Goal: Task Accomplishment & Management: Complete application form

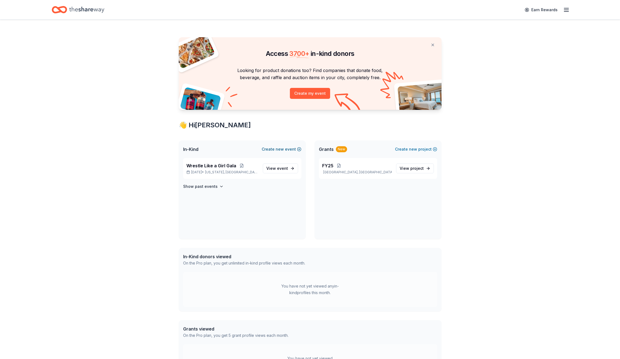
click at [274, 149] on button "Create new event" at bounding box center [282, 149] width 40 height 7
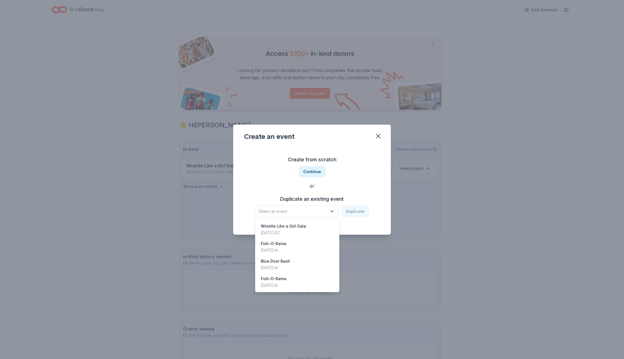
click at [306, 211] on span "Select an event" at bounding box center [293, 211] width 68 height 7
click at [282, 260] on div "Blue Door Bash" at bounding box center [275, 261] width 29 height 7
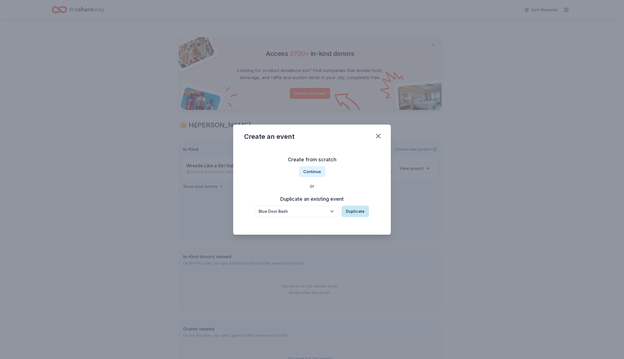
click at [351, 210] on button "Duplicate" at bounding box center [355, 211] width 27 height 11
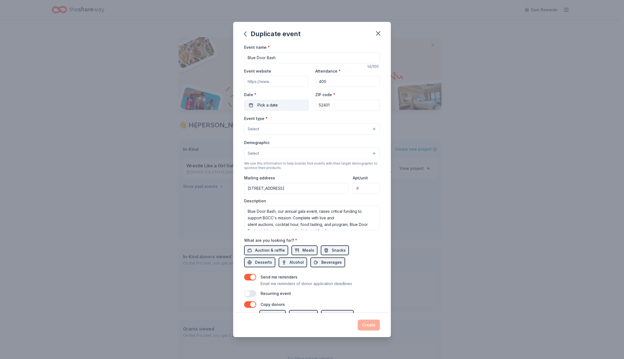
click at [272, 105] on span "Pick a date" at bounding box center [268, 105] width 20 height 7
click at [306, 120] on button "Go to next month" at bounding box center [305, 120] width 8 height 8
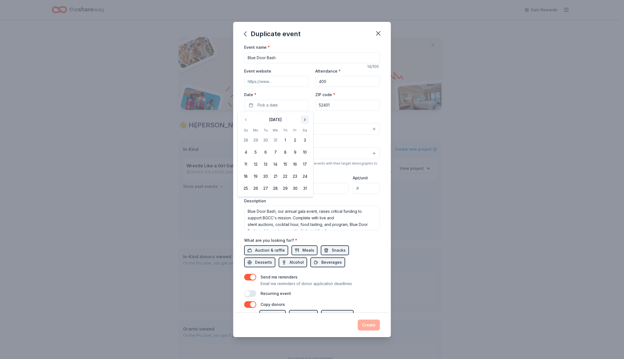
click at [306, 120] on button "Go to next month" at bounding box center [305, 120] width 8 height 8
click at [303, 118] on button "Go to next month" at bounding box center [305, 120] width 8 height 8
click at [306, 140] on button "7" at bounding box center [305, 140] width 10 height 10
click at [381, 117] on div "Event name * Blue Door Bash 14 /100 Event website Attendance * 400 Date * 03/07…" at bounding box center [312, 178] width 158 height 269
click at [354, 133] on button "Select" at bounding box center [312, 128] width 136 height 11
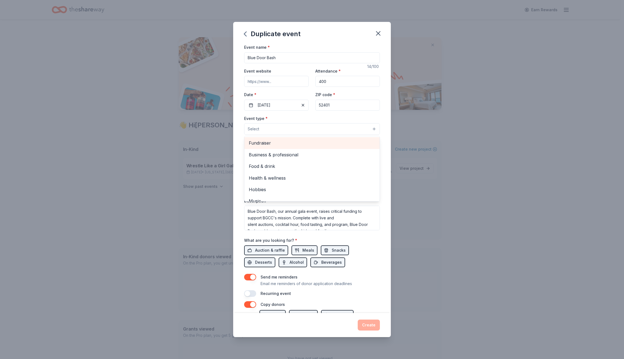
click at [290, 147] on div "Fundraiser" at bounding box center [311, 142] width 135 height 11
click at [304, 145] on span "Business & professional" at bounding box center [312, 143] width 126 height 7
click at [274, 144] on span "Food & drink" at bounding box center [312, 143] width 126 height 7
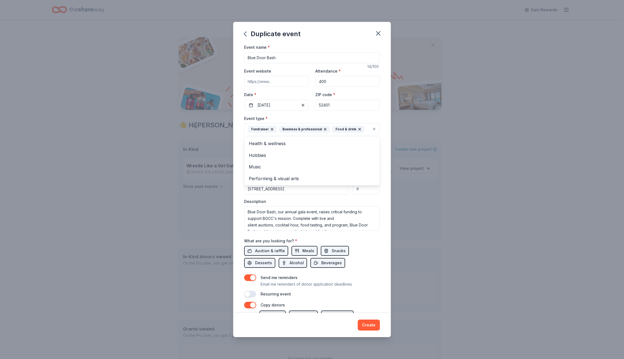
click at [382, 147] on div "Event name * Blue Door Bash 14 /100 Event website Attendance * 400 Date * 03/07…" at bounding box center [312, 178] width 158 height 269
click at [331, 157] on button "Select" at bounding box center [312, 153] width 136 height 11
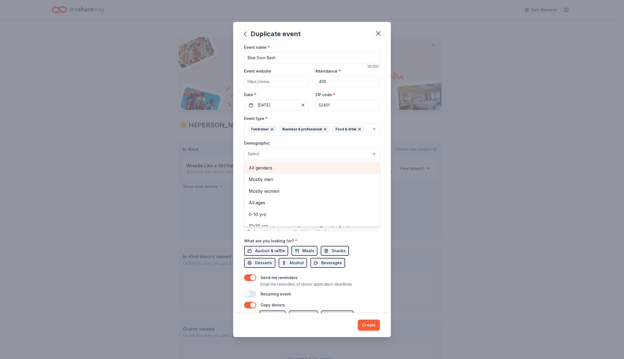
click at [283, 169] on span "All genders" at bounding box center [312, 167] width 126 height 7
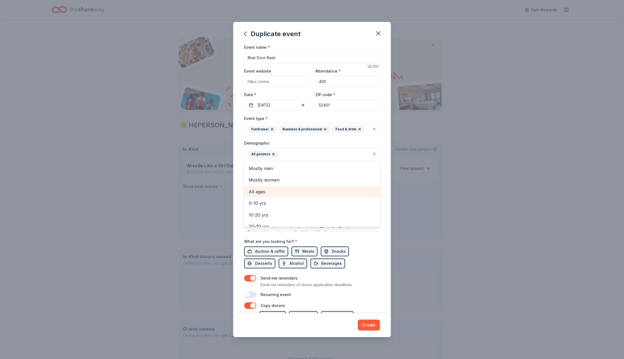
click at [264, 190] on span "All ages" at bounding box center [312, 191] width 126 height 7
click at [381, 180] on div "Event name * Blue Door Bash 14 /100 Event website Attendance * 400 Date * 03/07…" at bounding box center [312, 178] width 158 height 269
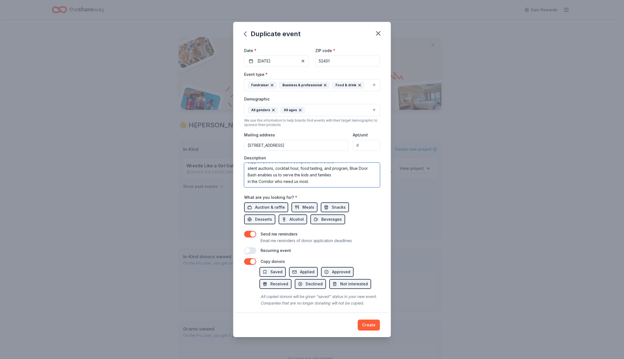
scroll to position [54, 0]
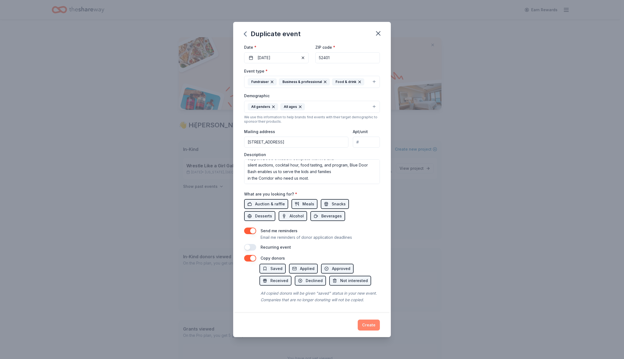
click at [369, 325] on button "Create" at bounding box center [369, 324] width 22 height 11
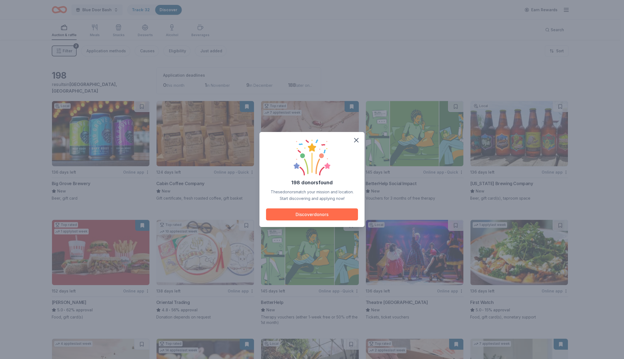
click at [300, 215] on button "Discover donors" at bounding box center [312, 214] width 92 height 12
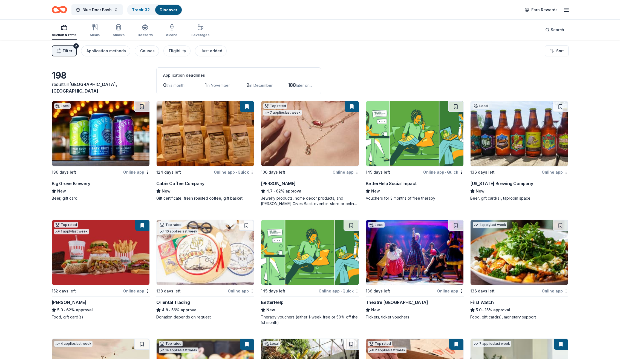
click at [141, 226] on button at bounding box center [142, 225] width 14 height 11
click at [62, 53] on button "Filter 2" at bounding box center [64, 50] width 25 height 11
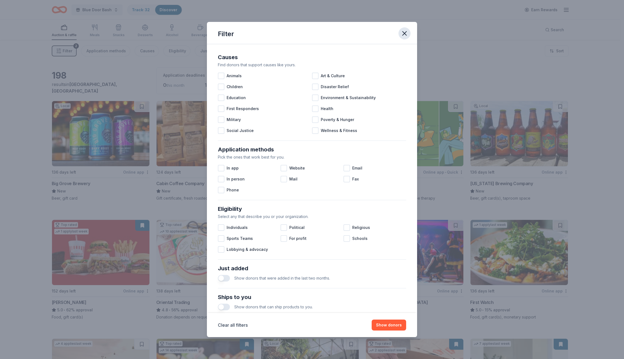
click at [406, 33] on icon "button" at bounding box center [405, 34] width 8 height 8
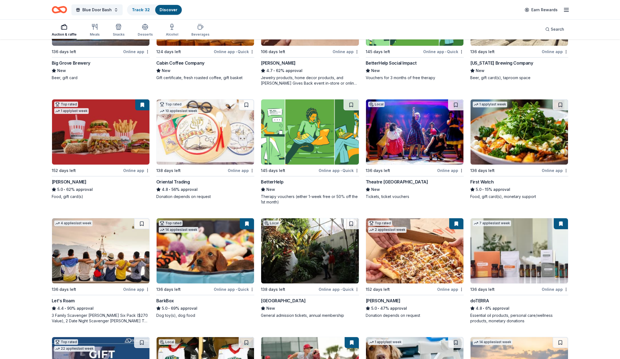
scroll to position [146, 0]
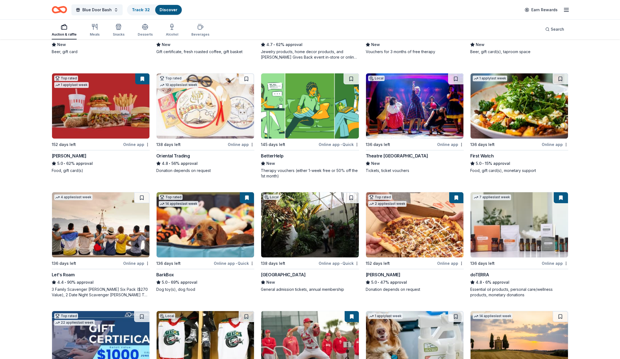
click at [301, 216] on img at bounding box center [309, 224] width 97 height 65
click at [557, 198] on button at bounding box center [561, 197] width 14 height 11
click at [528, 217] on img at bounding box center [519, 224] width 97 height 65
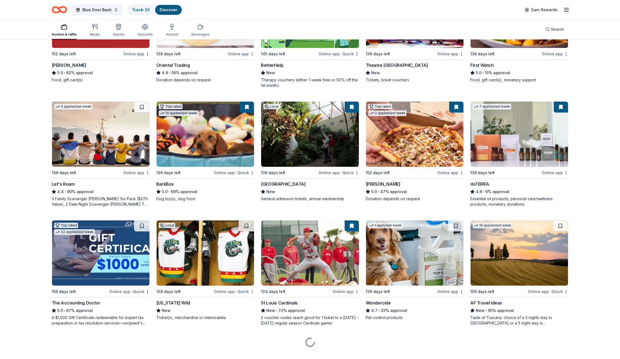
scroll to position [248, 0]
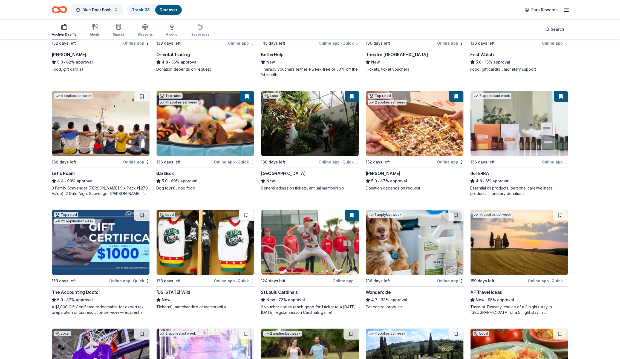
click at [246, 217] on button at bounding box center [246, 215] width 15 height 11
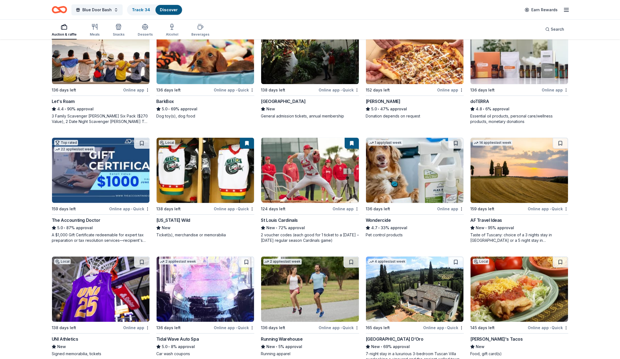
scroll to position [326, 0]
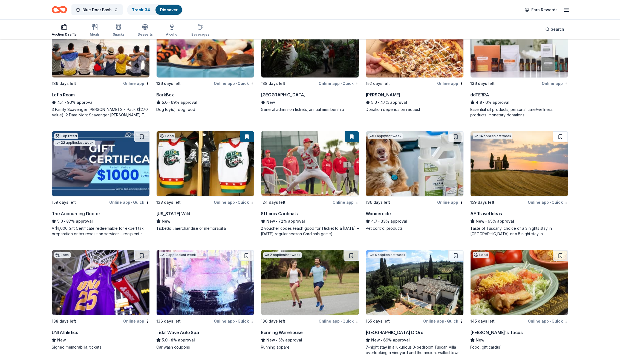
click at [558, 138] on button at bounding box center [560, 136] width 15 height 11
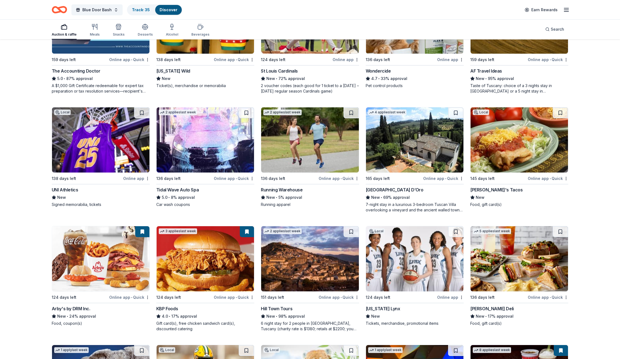
scroll to position [404, 0]
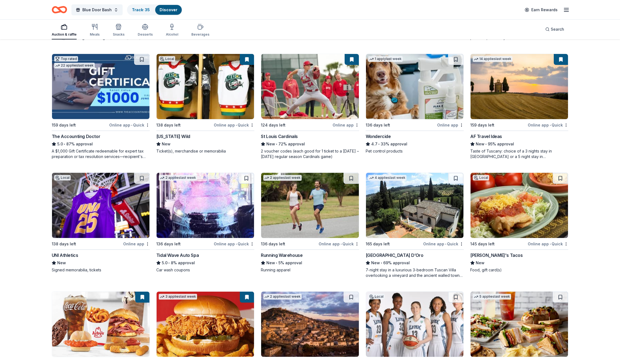
click at [562, 59] on button at bounding box center [561, 59] width 14 height 11
click at [556, 61] on button at bounding box center [561, 59] width 14 height 11
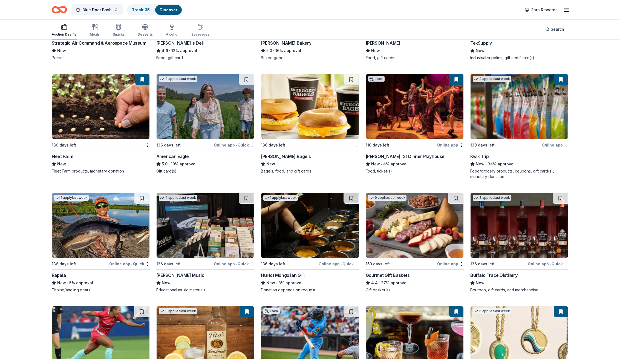
scroll to position [1168, 0]
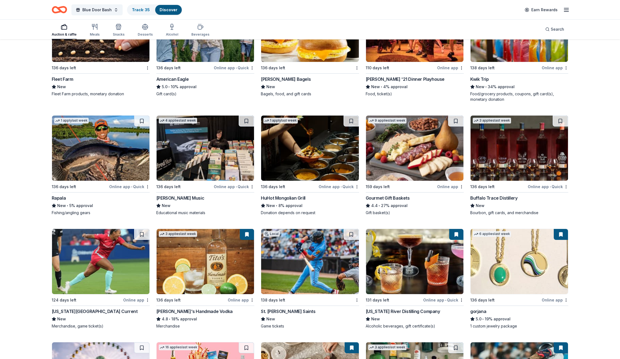
click at [487, 196] on div "Buffalo Trace Distillery" at bounding box center [493, 198] width 47 height 7
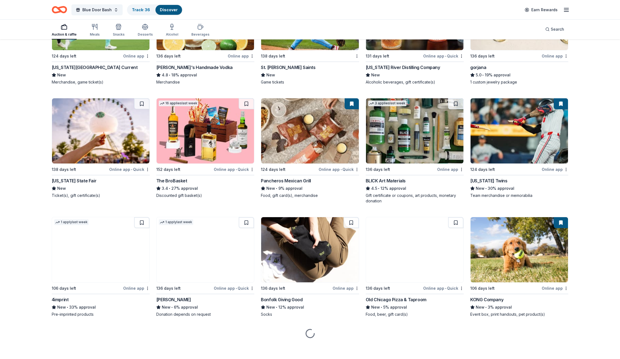
scroll to position [1414, 0]
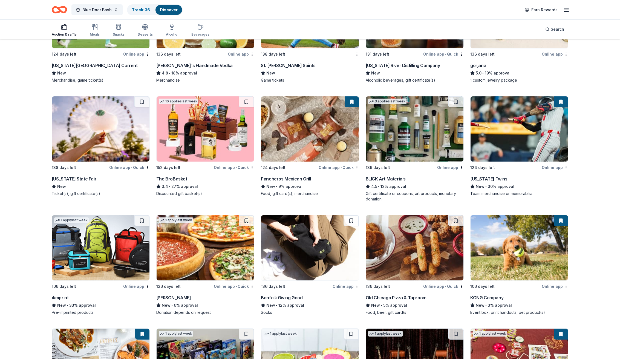
click at [97, 248] on img at bounding box center [100, 247] width 97 height 65
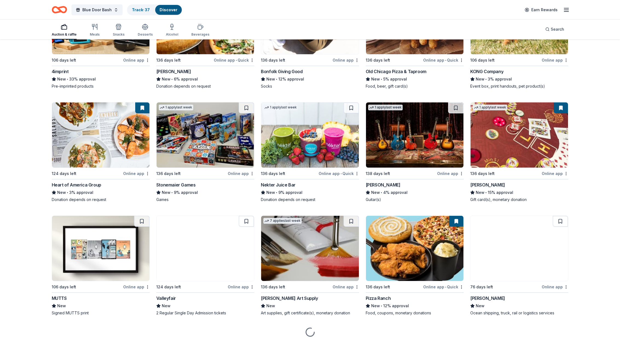
scroll to position [1641, 0]
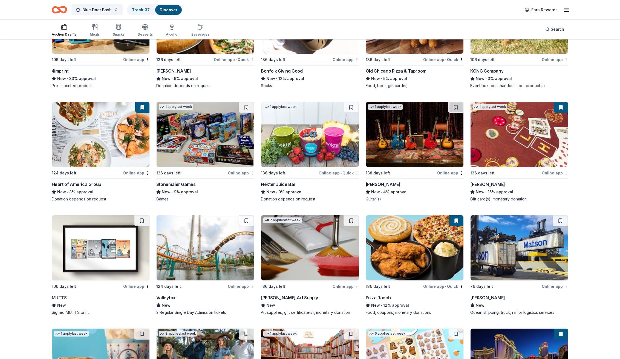
click at [201, 258] on img at bounding box center [205, 247] width 97 height 65
click at [245, 220] on button at bounding box center [246, 220] width 15 height 11
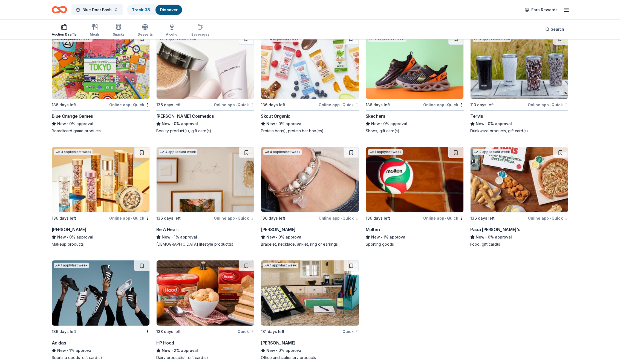
scroll to position [4383, 0]
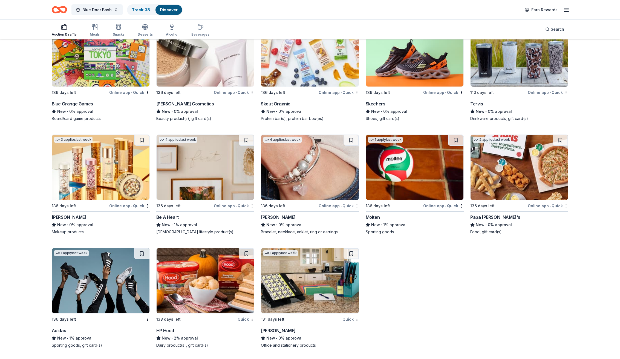
click at [95, 254] on img at bounding box center [100, 280] width 97 height 65
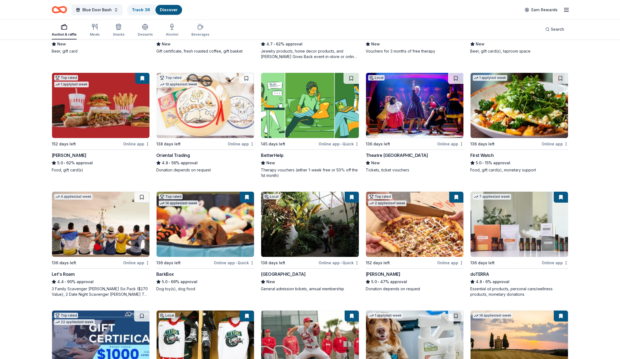
scroll to position [0, 0]
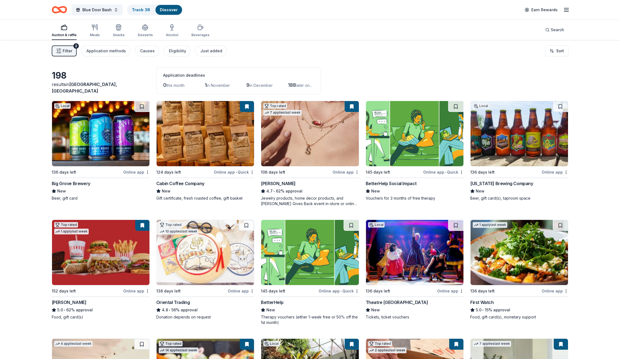
click at [58, 51] on line "button" at bounding box center [58, 50] width 0 height 1
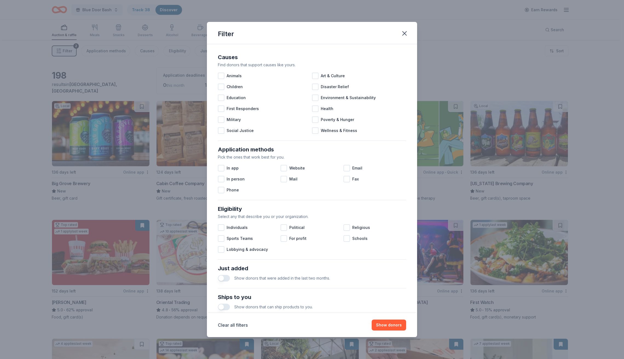
click at [57, 51] on div "Filter Causes Find donors that support causes like yours. Animals Art & Culture…" at bounding box center [312, 179] width 624 height 359
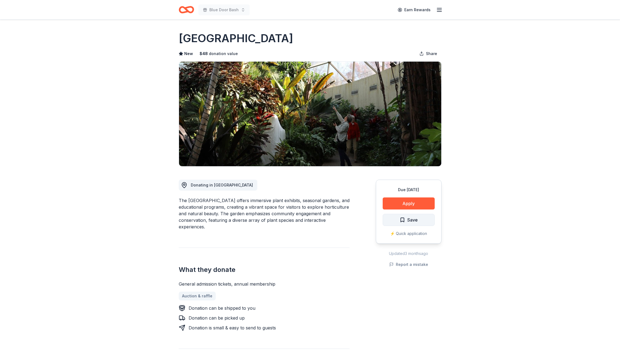
click at [402, 218] on span "Save" at bounding box center [409, 219] width 18 height 7
click at [402, 218] on div "Due in 138 days Apply Save ⚡️ Quick application" at bounding box center [409, 212] width 66 height 64
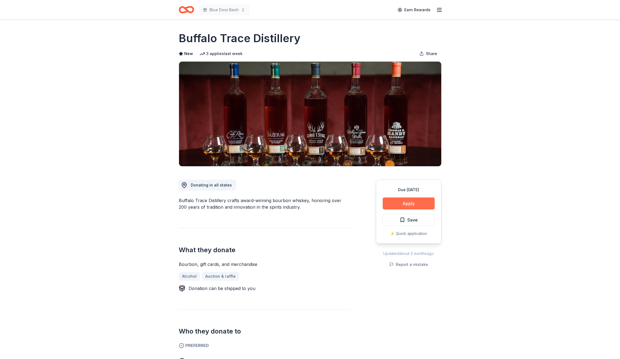
click at [404, 204] on button "Apply" at bounding box center [409, 203] width 52 height 12
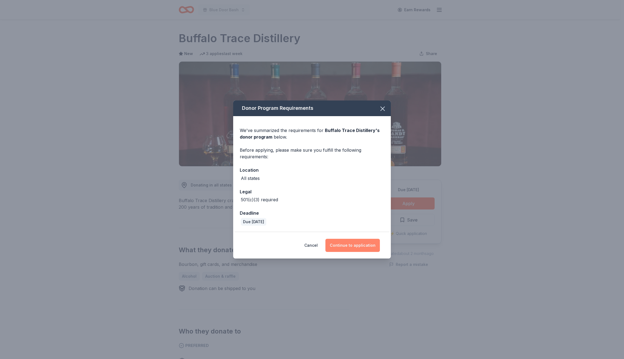
click at [355, 244] on button "Continue to application" at bounding box center [353, 245] width 54 height 13
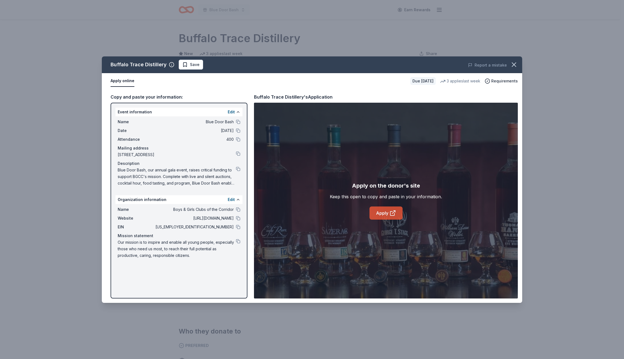
click at [385, 216] on link "Apply" at bounding box center [386, 212] width 33 height 13
click at [195, 65] on span "Save" at bounding box center [195, 64] width 10 height 7
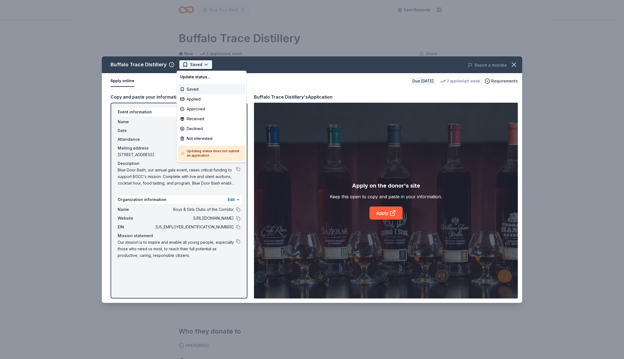
click at [191, 65] on html "Blue Door Bash Earn Rewards Due in 136 days Share Buffalo Trace Distillery New …" at bounding box center [312, 179] width 624 height 359
click at [193, 101] on div "Applied" at bounding box center [211, 99] width 67 height 10
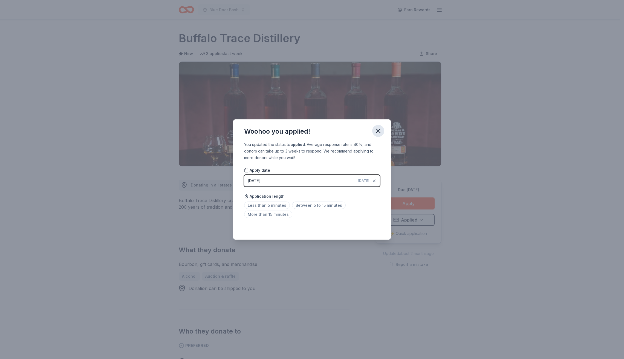
click at [376, 130] on icon "button" at bounding box center [379, 131] width 8 height 8
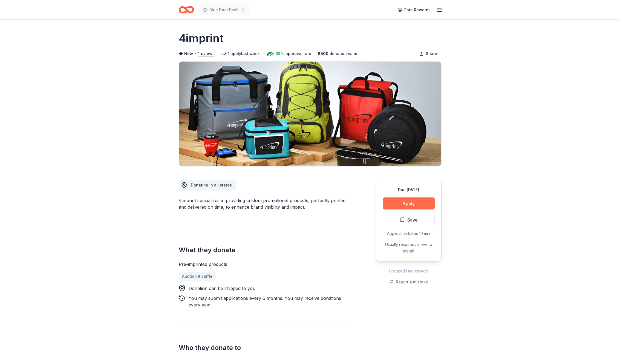
click at [416, 202] on button "Apply" at bounding box center [409, 203] width 52 height 12
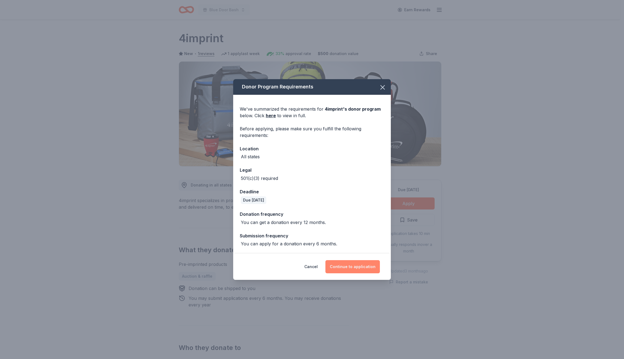
click at [350, 266] on button "Continue to application" at bounding box center [353, 266] width 54 height 13
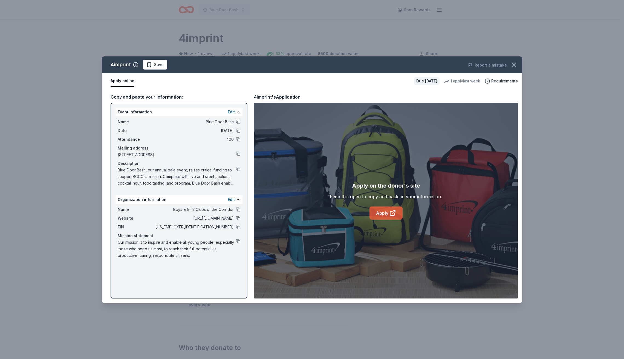
click at [385, 211] on link "Apply" at bounding box center [386, 212] width 33 height 13
click at [151, 66] on span "Save" at bounding box center [154, 64] width 17 height 7
click at [157, 65] on html "Blue Door Bash Earn Rewards Due in 106 days Share 4imprint New • 1 reviews 1 ap…" at bounding box center [312, 179] width 624 height 359
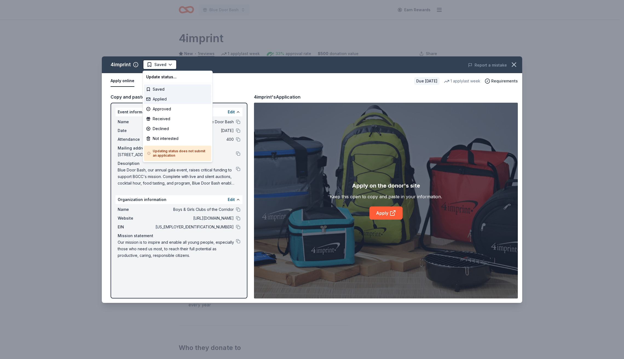
click at [159, 100] on div "Applied" at bounding box center [177, 99] width 67 height 10
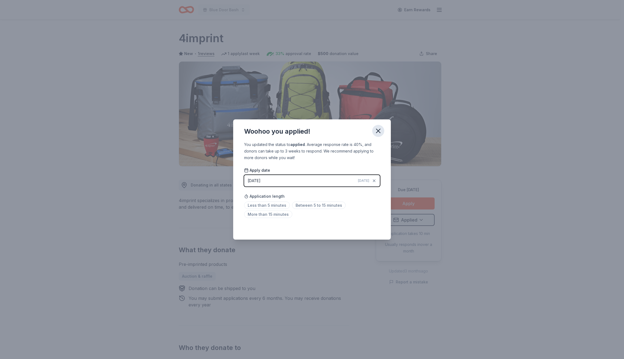
click at [378, 130] on icon "button" at bounding box center [378, 131] width 4 height 4
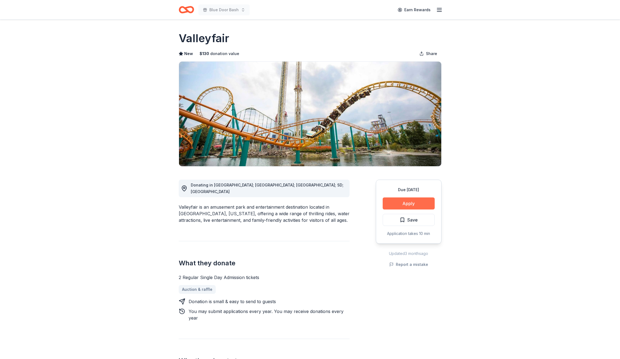
click at [405, 203] on button "Apply" at bounding box center [409, 203] width 52 height 12
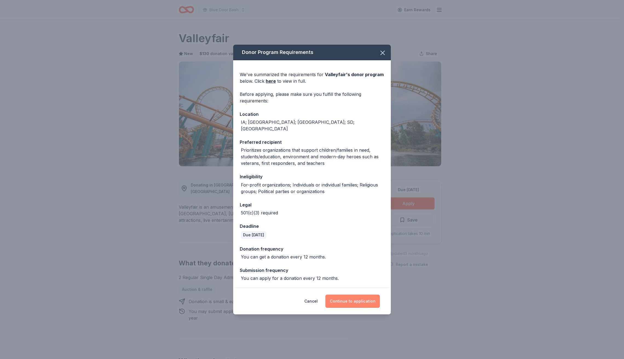
click at [360, 298] on button "Continue to application" at bounding box center [353, 301] width 54 height 13
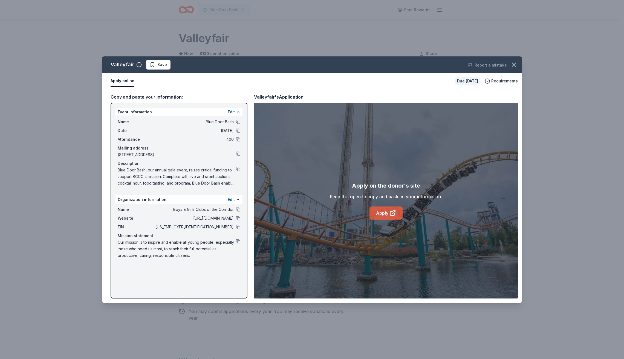
click at [381, 214] on link "Apply" at bounding box center [386, 212] width 33 height 13
click at [387, 209] on link "Apply" at bounding box center [386, 212] width 33 height 13
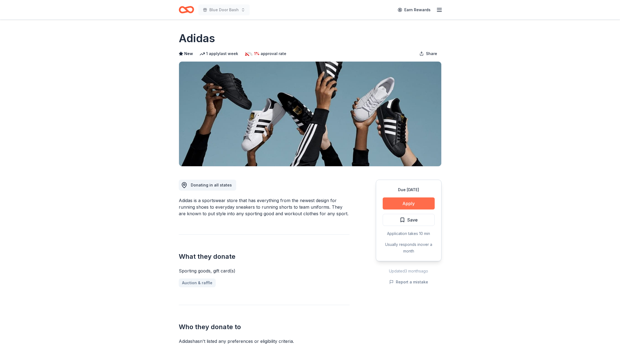
click at [412, 201] on button "Apply" at bounding box center [409, 203] width 52 height 12
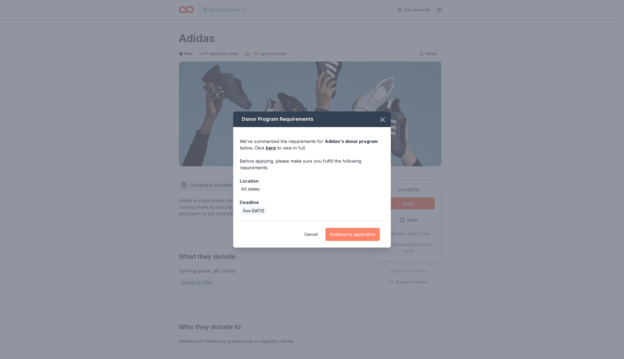
click at [356, 232] on button "Continue to application" at bounding box center [353, 234] width 54 height 13
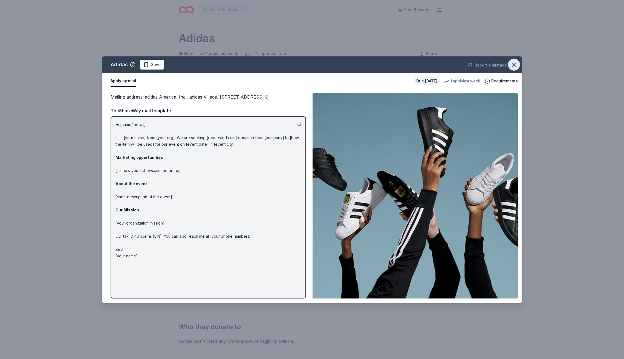
click at [509, 64] on button "button" at bounding box center [514, 65] width 12 height 12
